Goal: Navigation & Orientation: Find specific page/section

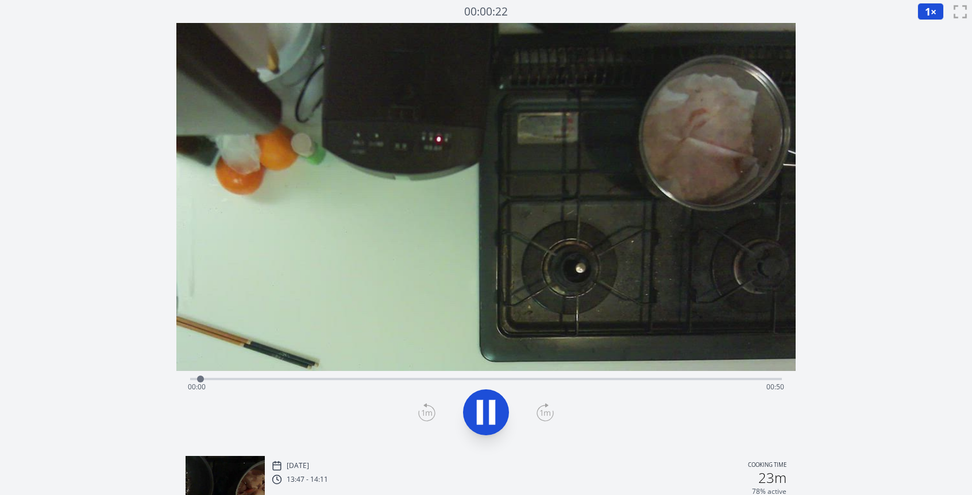
click at [741, 379] on div "Time elapsed: 00:00 Time remaining: 00:50" at bounding box center [486, 387] width 596 height 18
drag, startPoint x: 494, startPoint y: 419, endPoint x: 510, endPoint y: 358, distance: 63.6
click at [494, 419] on icon at bounding box center [492, 412] width 6 height 25
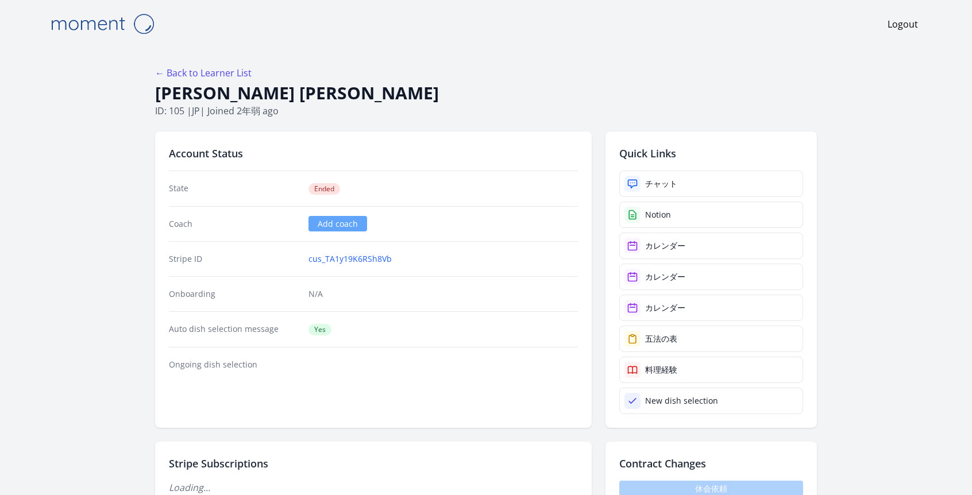
scroll to position [36, 0]
